Goal: Transaction & Acquisition: Purchase product/service

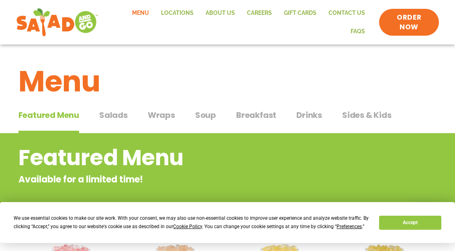
click at [160, 116] on span "Wraps" at bounding box center [161, 115] width 27 height 12
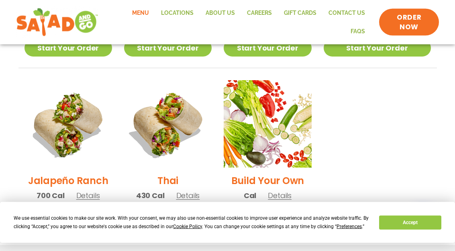
scroll to position [555, 0]
click at [72, 125] on img at bounding box center [68, 124] width 88 height 88
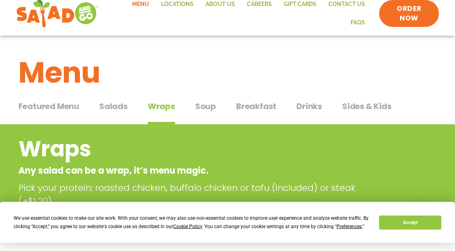
scroll to position [0, 0]
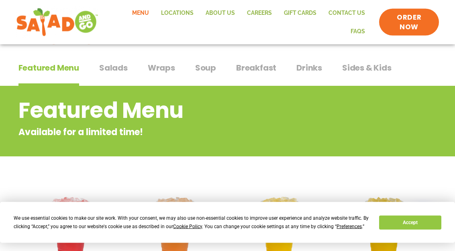
click at [163, 65] on span "Wraps" at bounding box center [161, 68] width 27 height 12
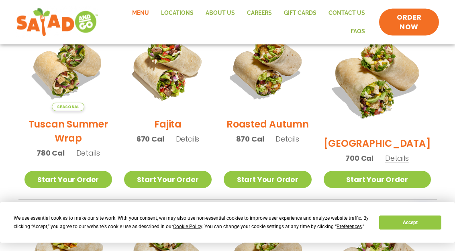
scroll to position [229, 0]
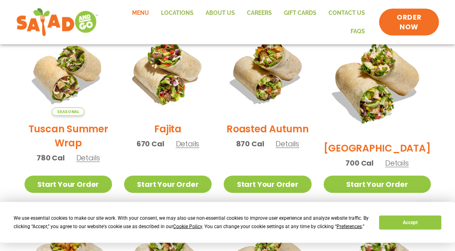
click at [192, 183] on link "Start Your Order" at bounding box center [168, 184] width 88 height 17
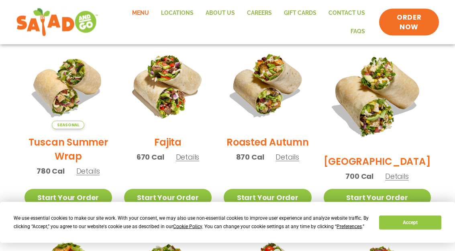
scroll to position [216, 0]
click at [173, 81] on img at bounding box center [168, 85] width 88 height 88
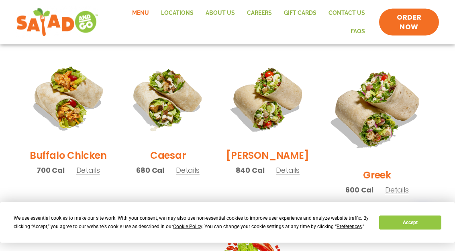
scroll to position [391, 0]
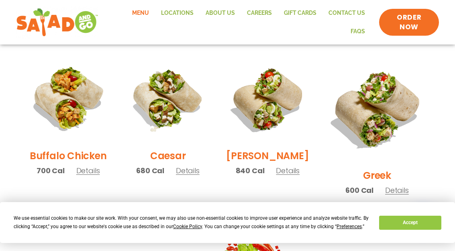
click at [284, 93] on img at bounding box center [268, 99] width 88 height 88
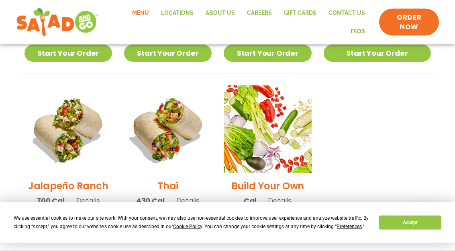
scroll to position [550, 0]
click at [175, 109] on img at bounding box center [168, 130] width 88 height 88
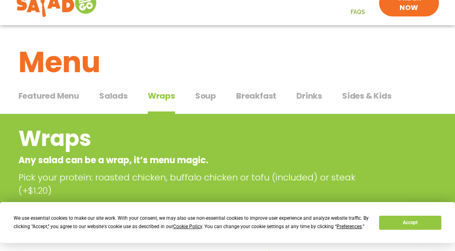
scroll to position [0, 0]
